Goal: Task Accomplishment & Management: Manage account settings

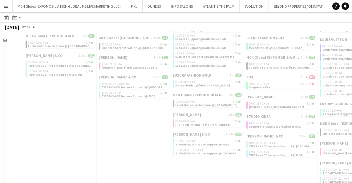
scroll to position [414, 0]
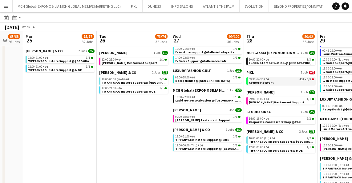
click at [266, 80] on span "+04" at bounding box center [265, 79] width 5 height 4
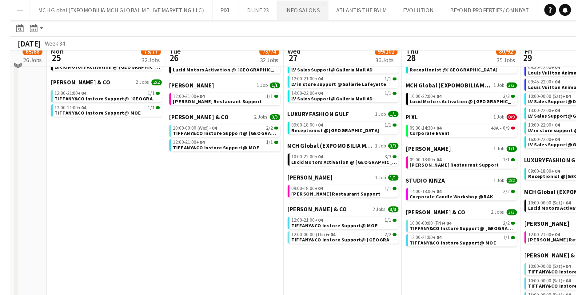
scroll to position [298, 0]
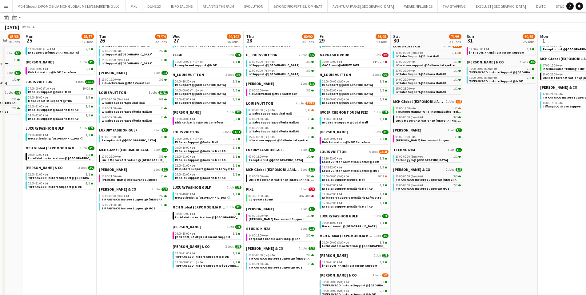
click at [5, 6] on app-icon "Menu" at bounding box center [6, 6] width 5 height 5
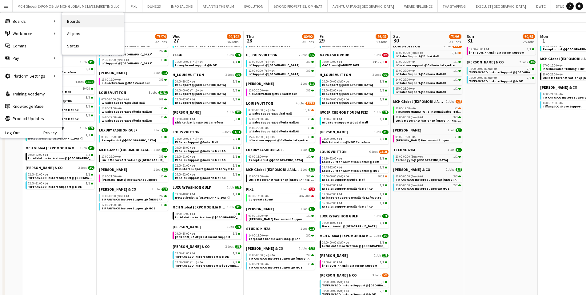
click at [76, 21] on link "Boards" at bounding box center [93, 21] width 62 height 12
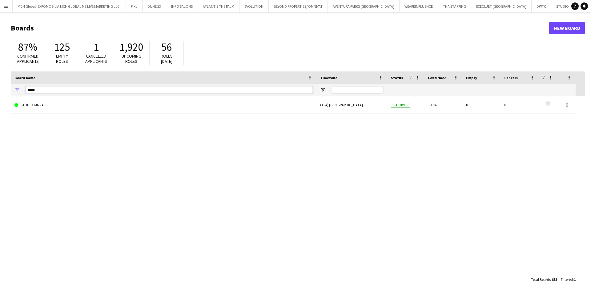
drag, startPoint x: 43, startPoint y: 91, endPoint x: 20, endPoint y: 90, distance: 23.1
click at [20, 90] on div "*****" at bounding box center [164, 90] width 306 height 12
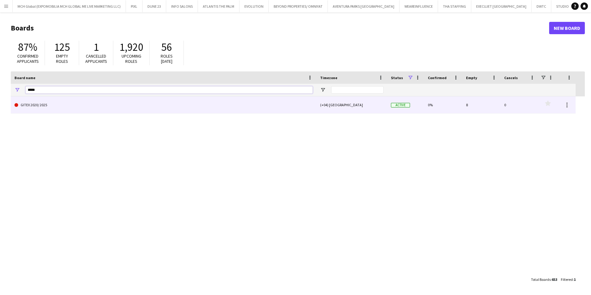
type input "*****"
click at [33, 105] on link "GITEX 2020/ 2025" at bounding box center [163, 104] width 298 height 17
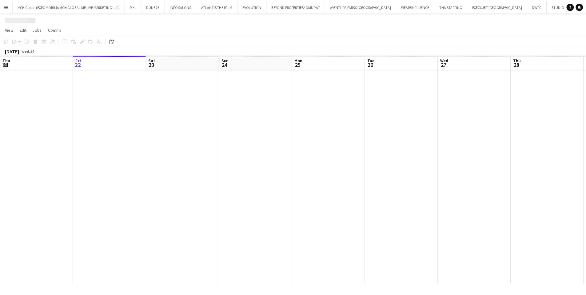
scroll to position [0, 115]
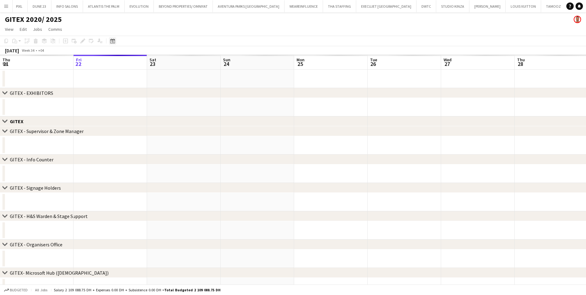
click at [114, 42] on icon "Date picker" at bounding box center [112, 40] width 5 height 5
click at [129, 62] on polygon "Choose month and year" at bounding box center [127, 63] width 3 height 2
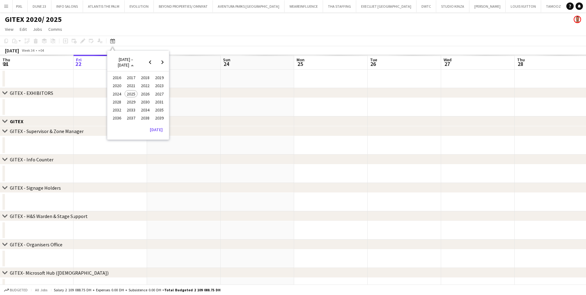
click at [116, 93] on span "2024" at bounding box center [116, 93] width 13 height 7
click at [130, 102] on span "OCT" at bounding box center [131, 101] width 13 height 7
click at [122, 94] on span "1" at bounding box center [121, 93] width 7 height 7
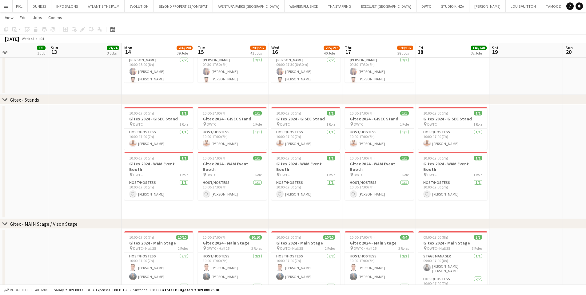
scroll to position [2252, 0]
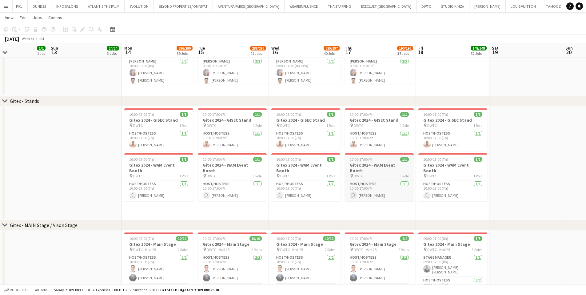
click at [351, 153] on div at bounding box center [379, 153] width 69 height 1
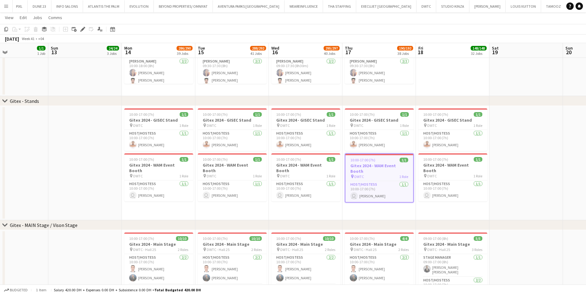
click at [351, 155] on div at bounding box center [380, 154] width 68 height 1
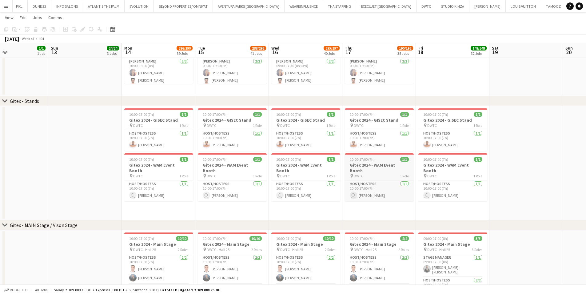
click at [351, 155] on app-job-card "10:00-17:00 (7h) 1/1 Gitex 2024 - WAM Event Booth pin DWTC 1 Role Host/Hostess …" at bounding box center [379, 177] width 69 height 48
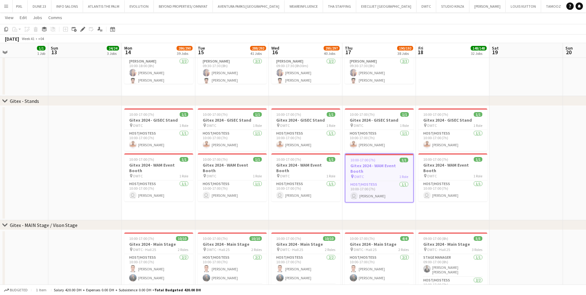
click at [351, 155] on div at bounding box center [380, 154] width 68 height 1
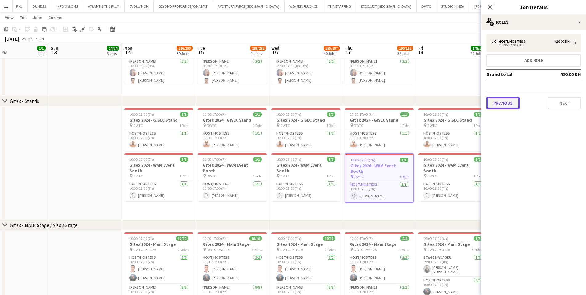
click at [351, 102] on button "Previous" at bounding box center [503, 103] width 33 height 12
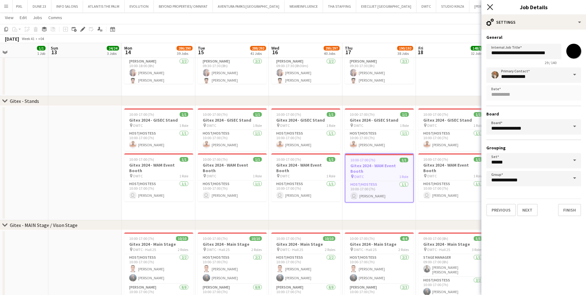
click at [351, 6] on icon "Close pop-in" at bounding box center [490, 7] width 6 height 6
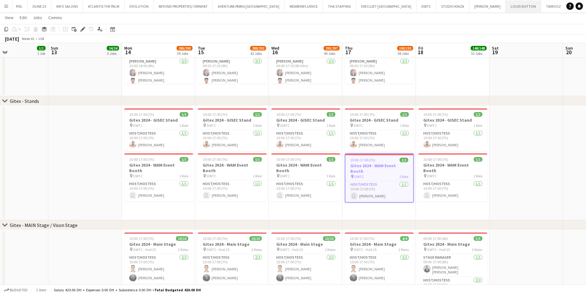
click at [351, 7] on button "LOUIS VUITTON Close" at bounding box center [523, 6] width 35 height 12
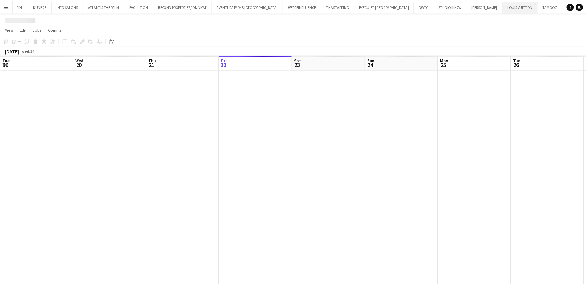
scroll to position [0, 147]
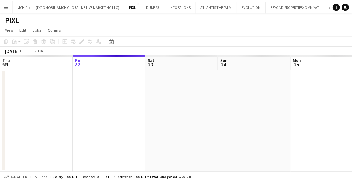
scroll to position [0, 212]
